Goal: Browse casually: Explore the website without a specific task or goal

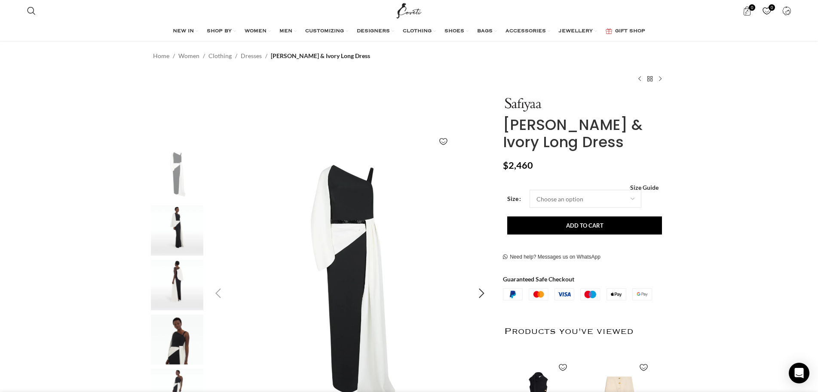
scroll to position [43, 0]
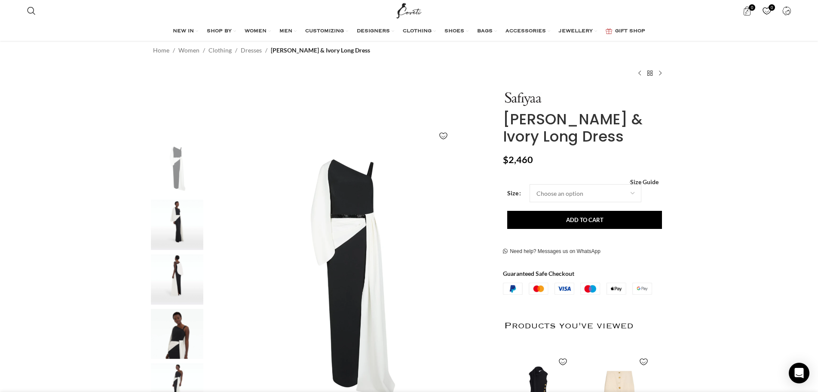
click at [193, 221] on img "2 / 5" at bounding box center [177, 224] width 52 height 50
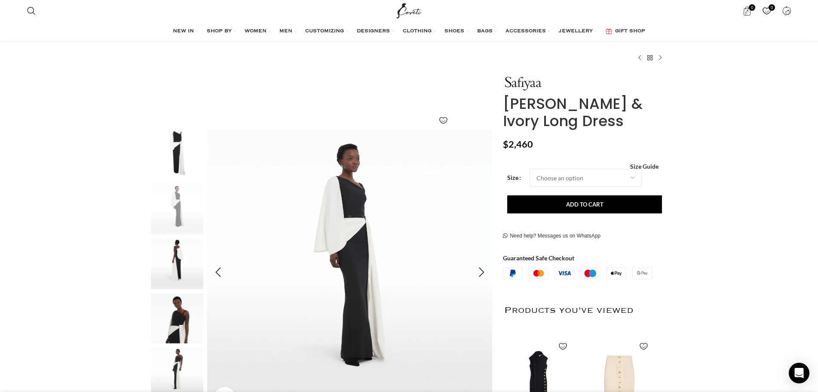
scroll to position [86, 0]
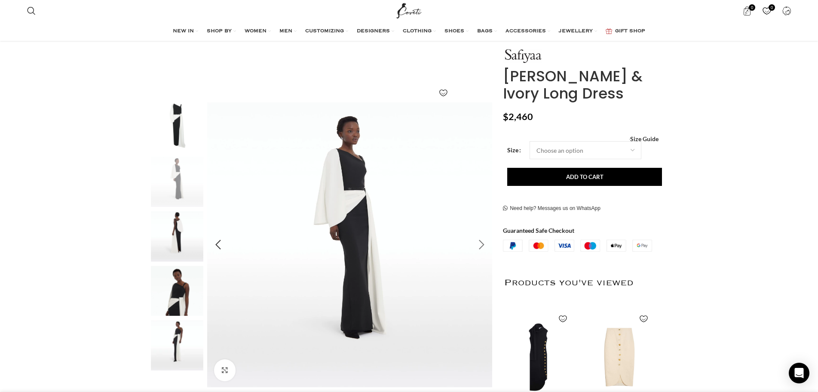
click at [483, 243] on div "Next slide" at bounding box center [481, 244] width 21 height 21
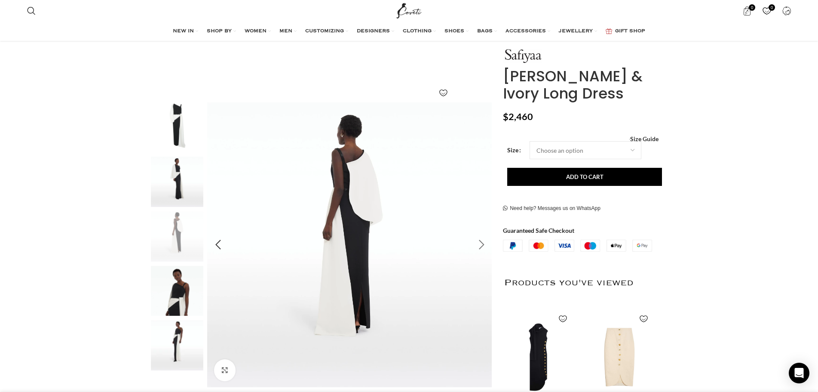
click at [483, 243] on div "Next slide" at bounding box center [481, 244] width 21 height 21
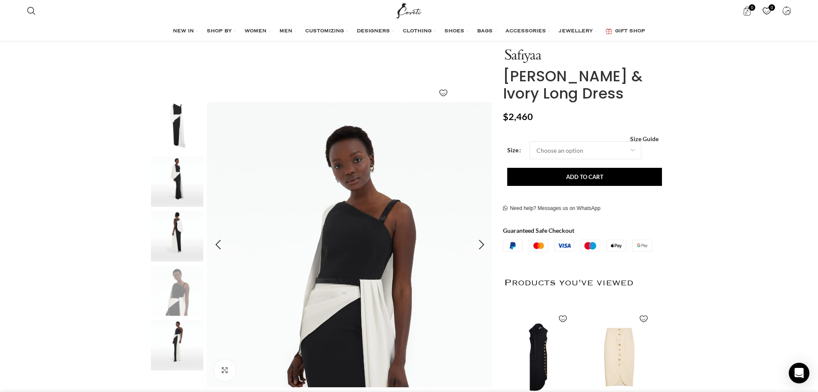
click at [380, 250] on img "4 / 5" at bounding box center [349, 244] width 285 height 285
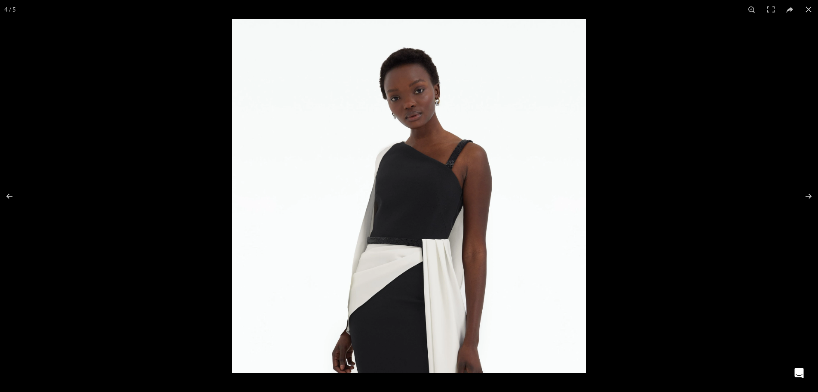
click at [410, 196] on img at bounding box center [409, 196] width 354 height 354
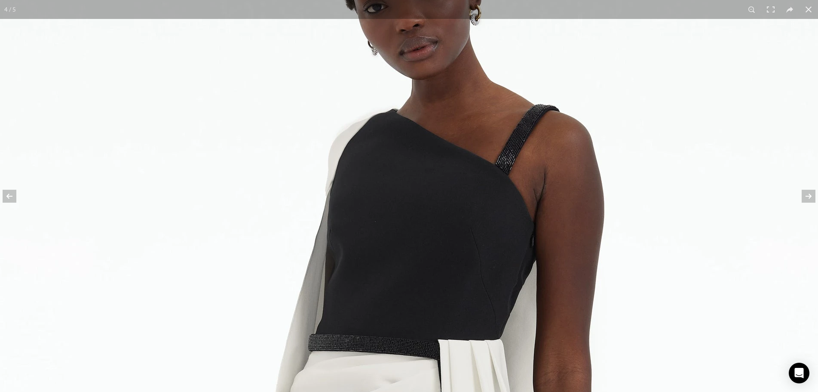
scroll to position [0, 362]
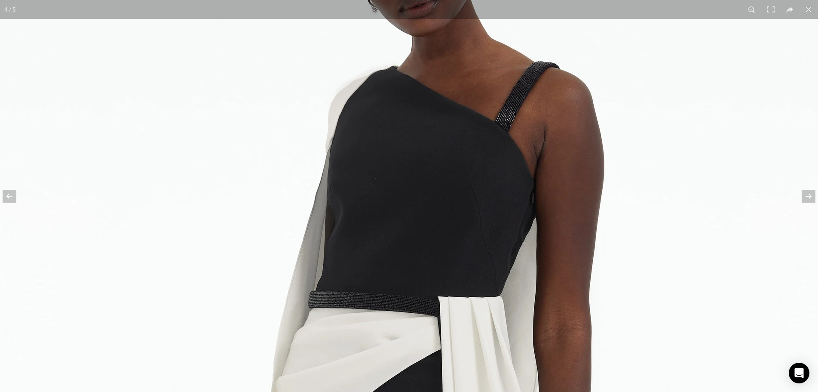
click at [379, 237] on img at bounding box center [408, 194] width 837 height 837
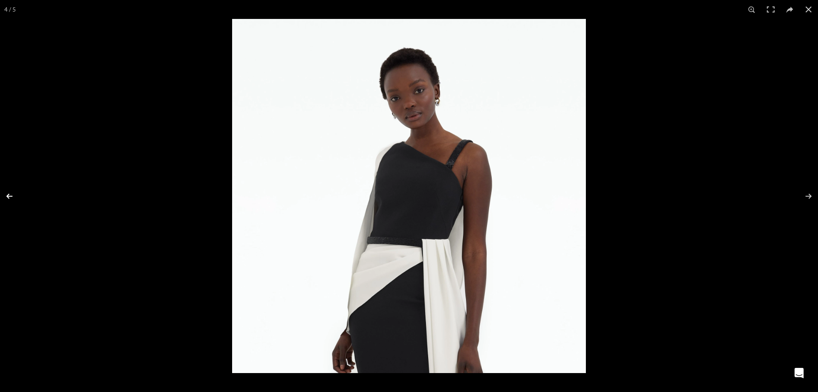
click at [15, 191] on button at bounding box center [15, 196] width 30 height 43
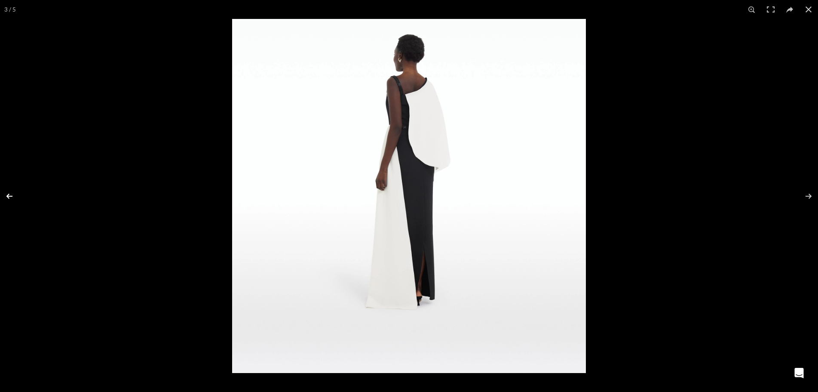
click at [13, 191] on button at bounding box center [15, 196] width 30 height 43
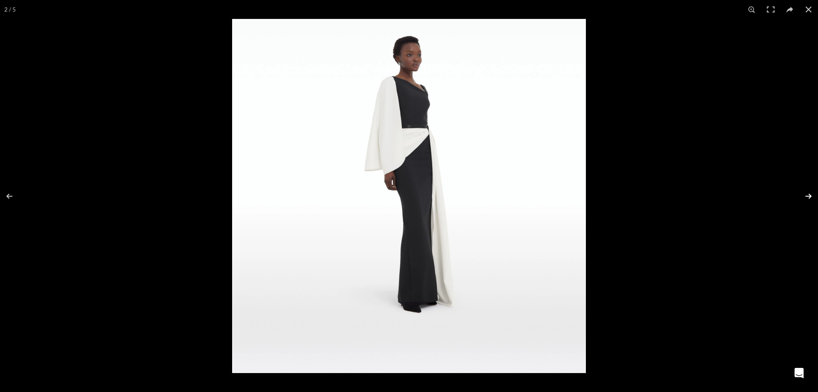
click at [808, 198] on button at bounding box center [803, 196] width 30 height 43
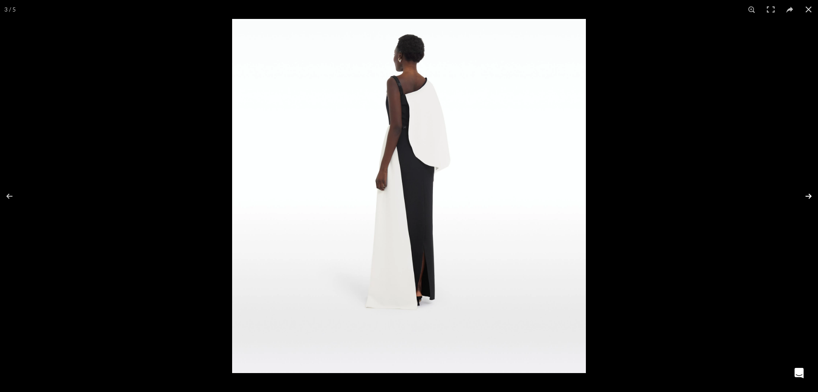
click at [808, 198] on button at bounding box center [803, 196] width 30 height 43
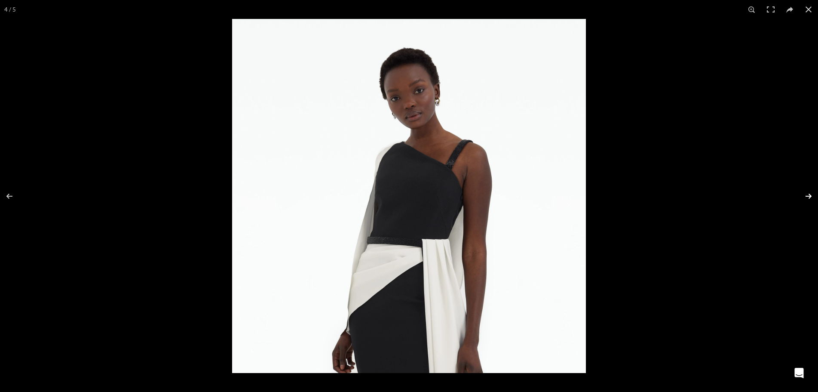
click at [808, 198] on button at bounding box center [803, 196] width 30 height 43
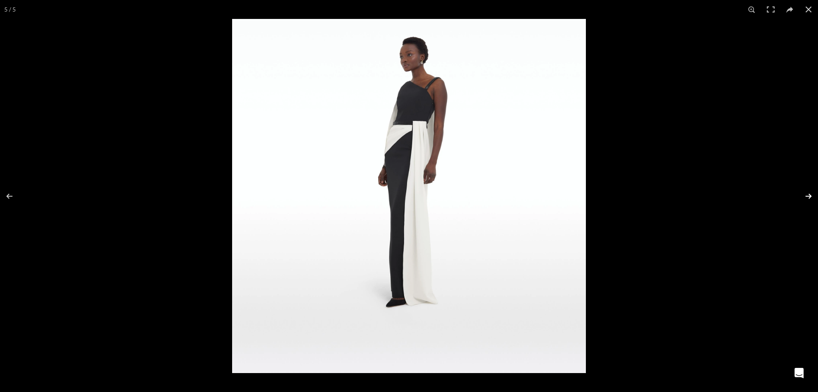
click at [808, 198] on button at bounding box center [803, 196] width 30 height 43
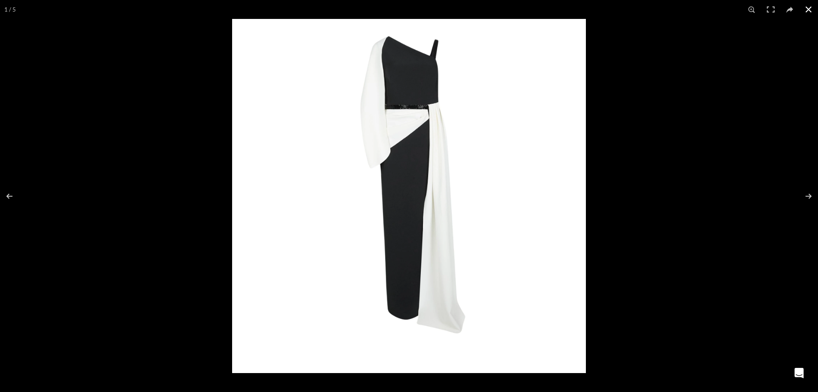
drag, startPoint x: 772, startPoint y: 135, endPoint x: 782, endPoint y: 78, distance: 57.6
click at [770, 132] on div at bounding box center [641, 215] width 818 height 392
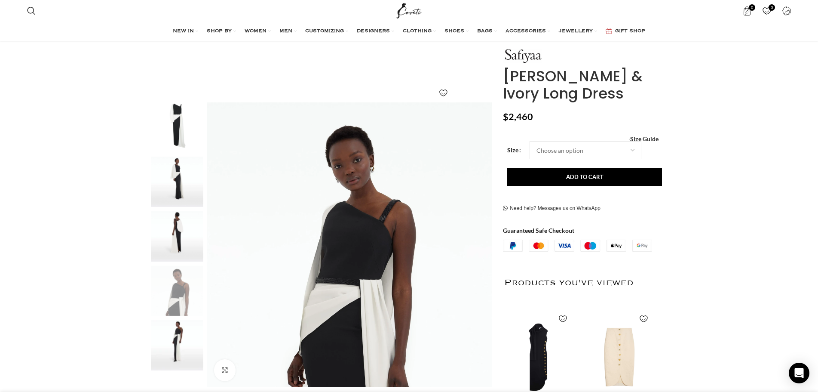
scroll to position [0, 633]
